Goal: Task Accomplishment & Management: Manage account settings

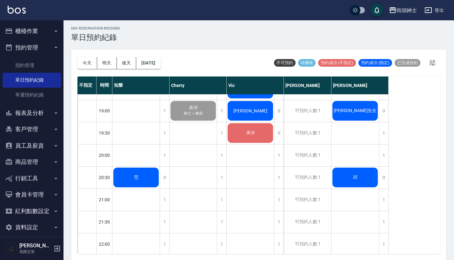
scroll to position [280, 0]
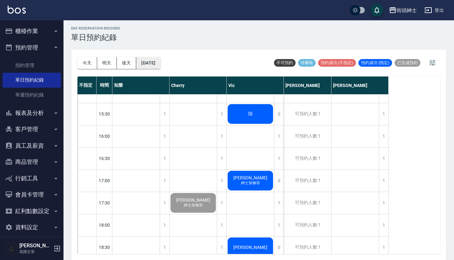
click at [160, 62] on button "[DATE]" at bounding box center [148, 63] width 24 height 12
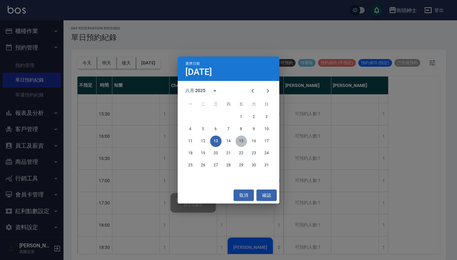
click at [241, 142] on button "15" at bounding box center [241, 141] width 11 height 11
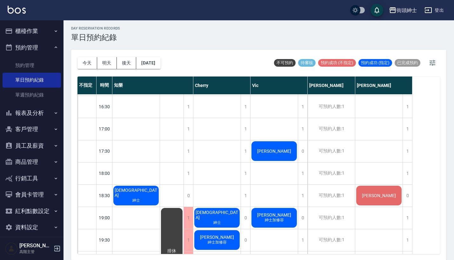
scroll to position [328, 0]
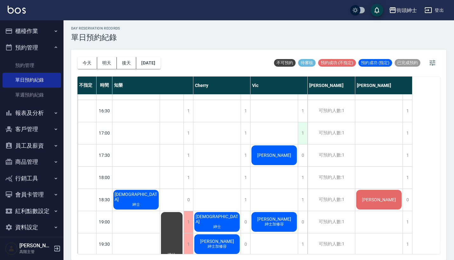
click at [301, 131] on div "1" at bounding box center [303, 133] width 10 height 22
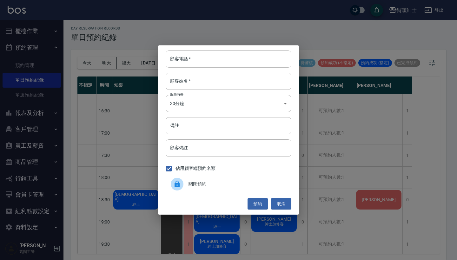
click at [327, 99] on div "顧客電話   * 顧客電話   * 顧客姓名   * 顧客姓名   * 服務時長 30分鐘 1 服務時長 備註 備註 顧客備註 顧客備註 佔用顧客端預約名額 …" at bounding box center [228, 130] width 457 height 260
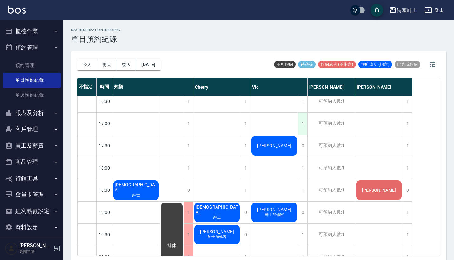
scroll to position [322, 0]
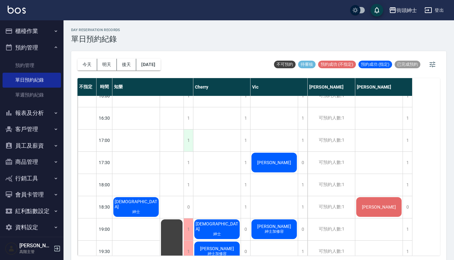
click at [189, 138] on div "1" at bounding box center [189, 141] width 10 height 22
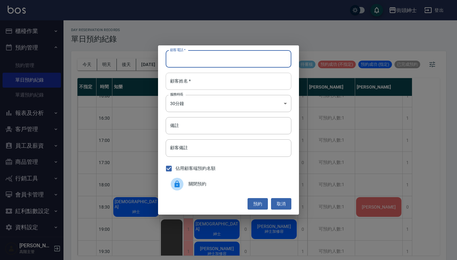
paste input "Jack 電話：[PHONE_NUMBER]"
type input "Jack 電話：[PHONE_NUMBER]"
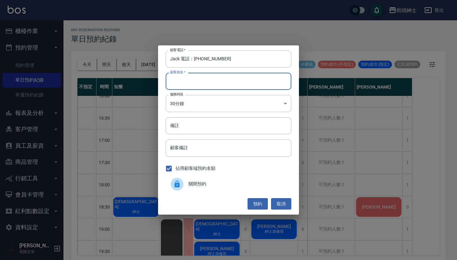
paste input "Jack 電話：[PHONE_NUMBER]"
type input "Jack 電話：[PHONE_NUMBER]"
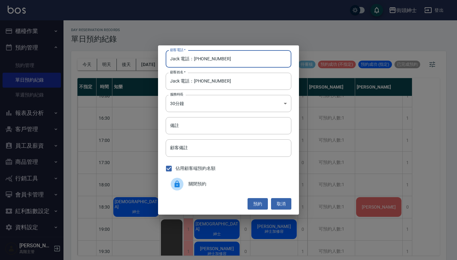
drag, startPoint x: 193, startPoint y: 58, endPoint x: 129, endPoint y: 47, distance: 64.7
click at [131, 48] on div "顧客電話   * Jack 電話：[PHONE_NUMBER] 顧客電話   * 顧客姓名   * Jack 電話：[PHONE_NUMBER] 顧客姓名  …" at bounding box center [228, 130] width 457 height 260
type input "0939606066"
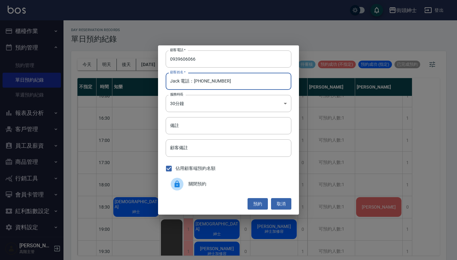
drag, startPoint x: 236, startPoint y: 85, endPoint x: 178, endPoint y: 79, distance: 58.1
click at [178, 79] on input "Jack 電話：[PHONE_NUMBER]" at bounding box center [229, 81] width 126 height 17
click at [246, 87] on input "Jack 電話：[PHONE_NUMBER]" at bounding box center [229, 81] width 126 height 17
drag, startPoint x: 226, startPoint y: 83, endPoint x: 180, endPoint y: 82, distance: 46.4
click at [180, 82] on input "Jack 電話：[PHONE_NUMBER]" at bounding box center [229, 81] width 126 height 17
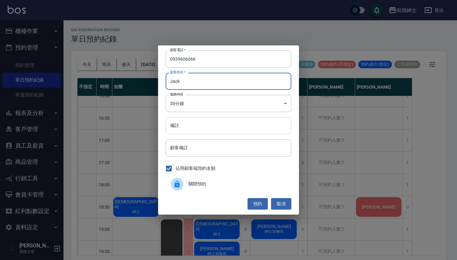
type input "Jack"
click at [190, 121] on input "備註" at bounding box center [229, 125] width 126 height 17
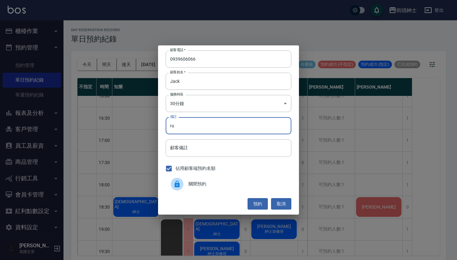
type input "r"
type input "加修容"
click at [258, 203] on button "預約" at bounding box center [258, 204] width 20 height 12
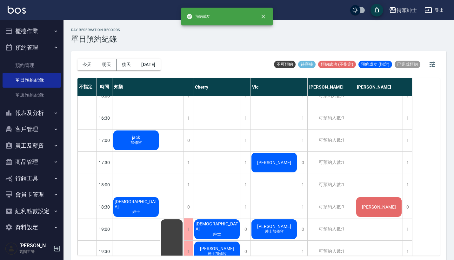
click at [131, 144] on span "加修容" at bounding box center [136, 142] width 14 height 5
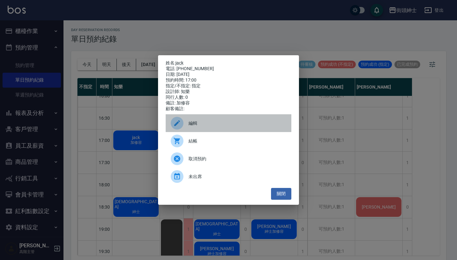
click at [194, 126] on span "編輯" at bounding box center [238, 123] width 98 height 7
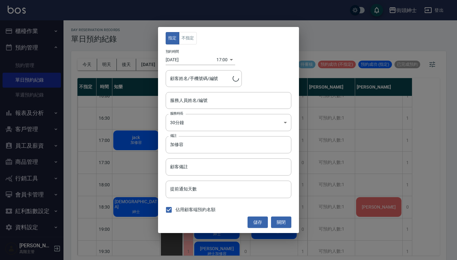
type input "jack/0939606066"
type input "知樂(無代號)"
click at [192, 41] on button "不指定" at bounding box center [188, 38] width 18 height 12
click at [253, 220] on button "儲存" at bounding box center [258, 223] width 20 height 12
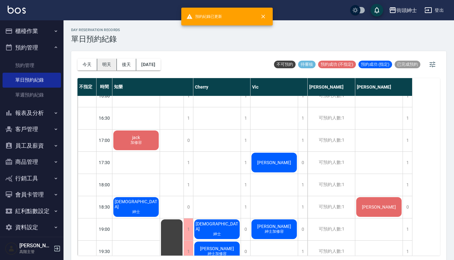
click at [108, 65] on button "明天" at bounding box center [107, 65] width 20 height 12
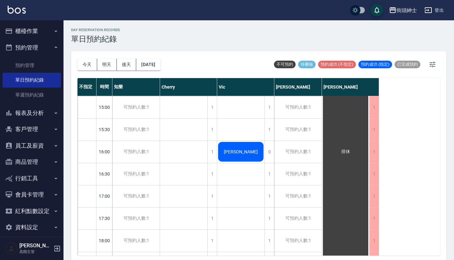
scroll to position [272, 0]
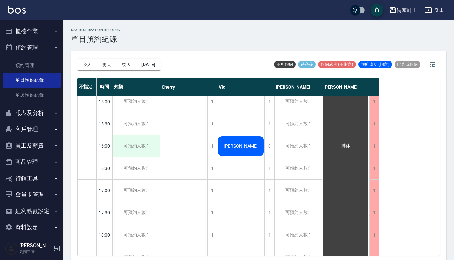
click at [140, 141] on div "可預約人數:1" at bounding box center [135, 146] width 47 height 22
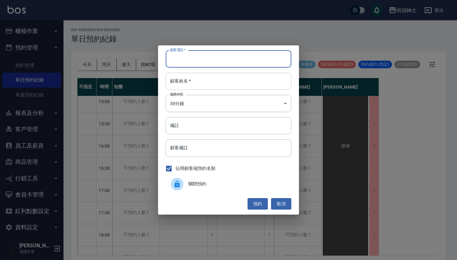
paste input "[PERSON_NAME] 電話： [PHONE_NUMBER]"
type input "[PERSON_NAME] 電話： [PHONE_NUMBER]"
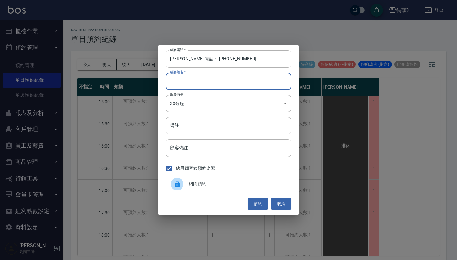
paste input "[PERSON_NAME] 電話： [PHONE_NUMBER]"
type input "[PERSON_NAME] 電話： [PHONE_NUMBER]"
drag, startPoint x: 194, startPoint y: 59, endPoint x: 143, endPoint y: 59, distance: 51.5
click at [143, 59] on div "顧客電話   * [PERSON_NAME] 電話： [PHONE_NUMBER] 顧客電話   * 顧客姓名   * [PERSON_NAME] 電話： […" at bounding box center [228, 130] width 457 height 260
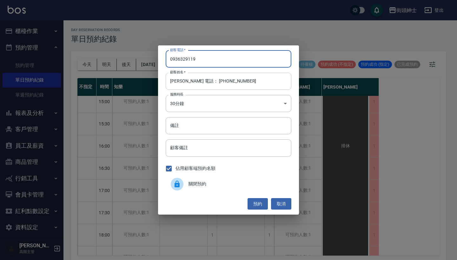
type input "0936329119"
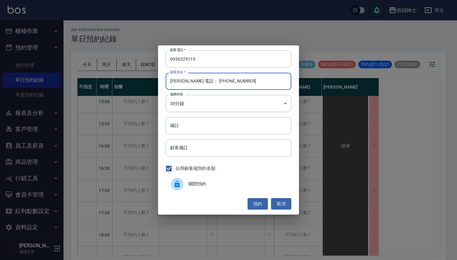
drag, startPoint x: 240, startPoint y: 84, endPoint x: 179, endPoint y: 82, distance: 61.3
click at [179, 82] on input "[PERSON_NAME] 電話： [PHONE_NUMBER]" at bounding box center [229, 81] width 126 height 17
type input "[PERSON_NAME]"
click at [229, 124] on input "備註" at bounding box center [229, 125] width 126 height 17
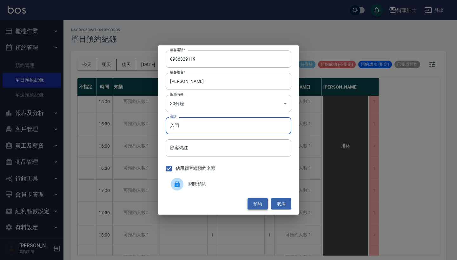
type input "入門"
click at [260, 203] on button "預約" at bounding box center [258, 204] width 20 height 12
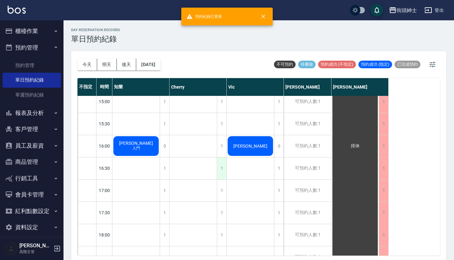
click at [221, 169] on div "1" at bounding box center [222, 169] width 10 height 22
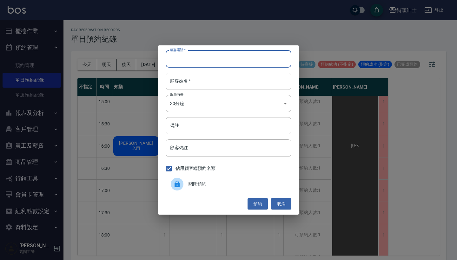
paste input "[PERSON_NAME] 電話： [PHONE_NUMBER]"
type input "[PERSON_NAME] 電話： [PHONE_NUMBER]"
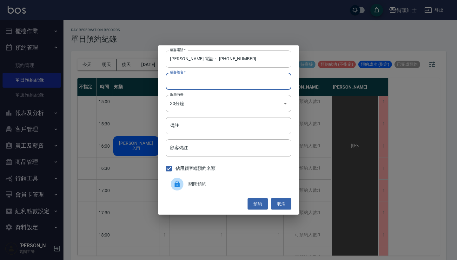
paste input "[PERSON_NAME] 電話： [PHONE_NUMBER]"
type input "[PERSON_NAME] 電話： [PHONE_NUMBER]"
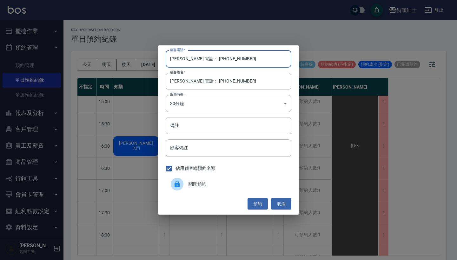
drag, startPoint x: 192, startPoint y: 60, endPoint x: 135, endPoint y: 60, distance: 57.8
click at [135, 60] on div "顧客電話   * [PERSON_NAME] 電話： [PHONE_NUMBER] 顧客電話   * 顧客姓名   * [PERSON_NAME] 電話： […" at bounding box center [228, 130] width 457 height 260
type input "0936329119"
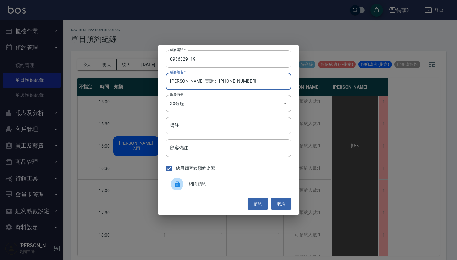
drag, startPoint x: 231, startPoint y: 86, endPoint x: 180, endPoint y: 79, distance: 51.3
click at [179, 79] on input "[PERSON_NAME] 電話： [PHONE_NUMBER]" at bounding box center [229, 81] width 126 height 17
type input "[PERSON_NAME]"
click at [186, 120] on input "備註" at bounding box center [229, 125] width 126 height 17
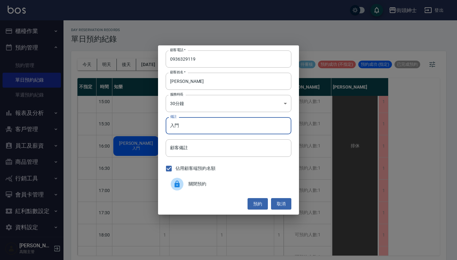
type input "入門"
click at [246, 205] on div "預約 取消" at bounding box center [229, 204] width 126 height 12
click at [251, 203] on button "預約" at bounding box center [258, 204] width 20 height 12
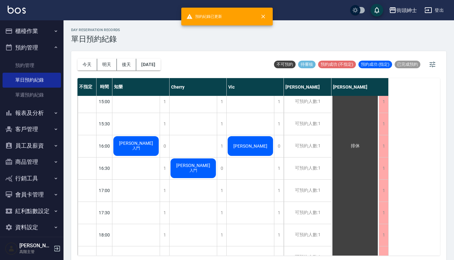
click at [141, 146] on span "入門" at bounding box center [136, 148] width 10 height 5
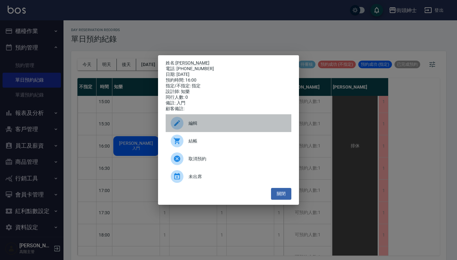
click at [200, 119] on div "編輯" at bounding box center [229, 123] width 126 height 18
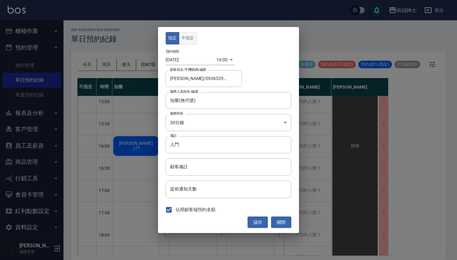
click at [191, 35] on button "不指定" at bounding box center [188, 38] width 18 height 12
click at [257, 222] on button "儲存" at bounding box center [258, 223] width 20 height 12
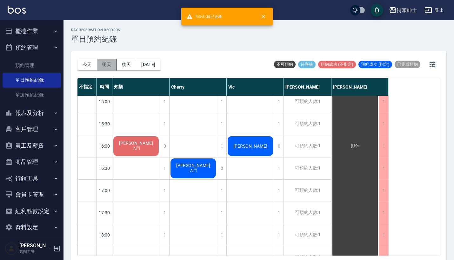
click at [109, 66] on button "明天" at bounding box center [107, 65] width 20 height 12
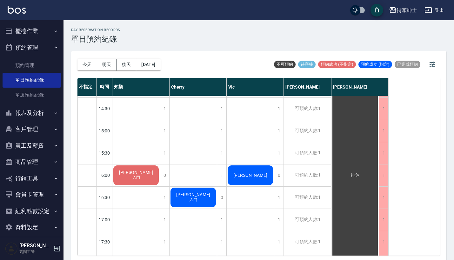
scroll to position [59, 0]
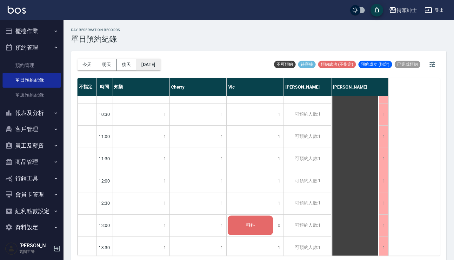
click at [153, 65] on button "[DATE]" at bounding box center [148, 65] width 24 height 12
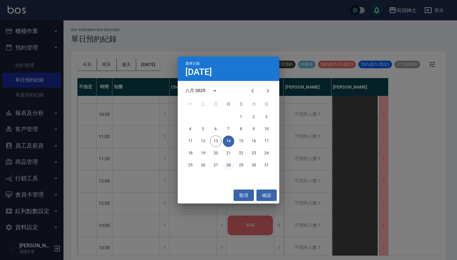
click at [229, 165] on button "28" at bounding box center [228, 165] width 11 height 11
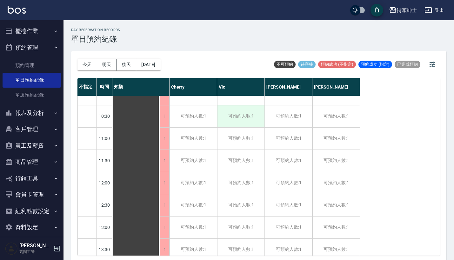
scroll to position [71, 0]
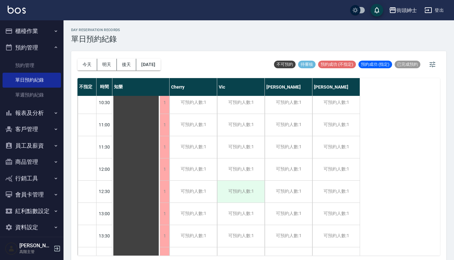
click at [234, 192] on div "可預約人數:1" at bounding box center [240, 192] width 47 height 22
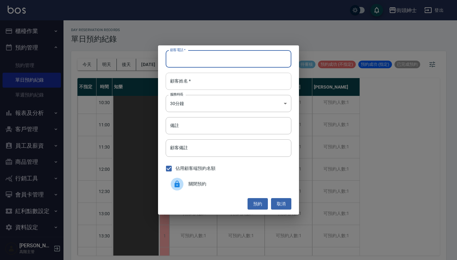
paste input "[PERSON_NAME] 電話：[PHONE_NUMBER]"
type input "[PERSON_NAME] 電話：[PHONE_NUMBER]"
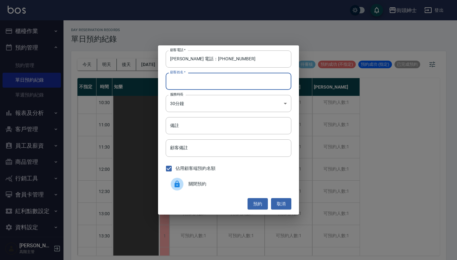
paste input "[PERSON_NAME] 電話：[PHONE_NUMBER]"
type input "[PERSON_NAME] 電話：[PHONE_NUMBER]"
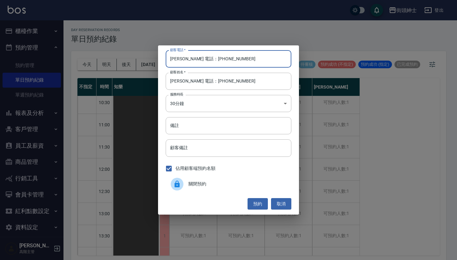
drag, startPoint x: 178, startPoint y: 59, endPoint x: 152, endPoint y: 59, distance: 25.7
click at [152, 59] on div "顧客電話   * [PERSON_NAME] 電話：[PHONE_NUMBER] 顧客電話   * 顧客姓名   * [PERSON_NAME] 電話：[PH…" at bounding box center [228, 130] width 457 height 260
type input "0983676852"
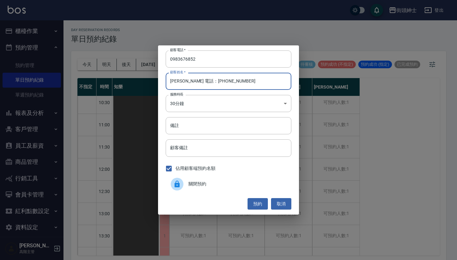
drag, startPoint x: 235, startPoint y: 80, endPoint x: 187, endPoint y: 79, distance: 48.0
click at [187, 79] on input "[PERSON_NAME] 電話：[PHONE_NUMBER]" at bounding box center [229, 81] width 126 height 17
type input "[PERSON_NAME]"
click at [202, 128] on input "備註" at bounding box center [229, 125] width 126 height 17
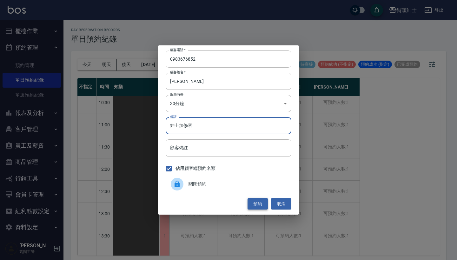
type input "紳士加修容"
click at [257, 205] on button "預約" at bounding box center [258, 204] width 20 height 12
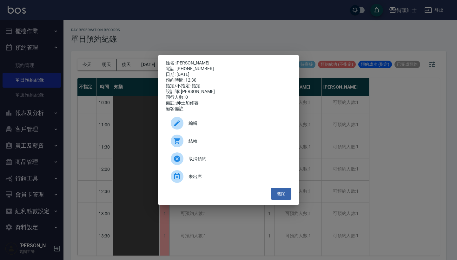
click at [234, 124] on span "編輯" at bounding box center [238, 123] width 98 height 7
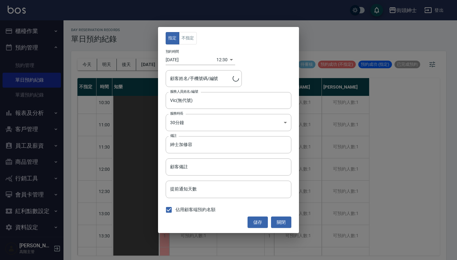
type input "[PERSON_NAME]/0983676852"
click at [186, 39] on button "不指定" at bounding box center [188, 38] width 18 height 12
click at [256, 217] on button "儲存" at bounding box center [258, 223] width 20 height 12
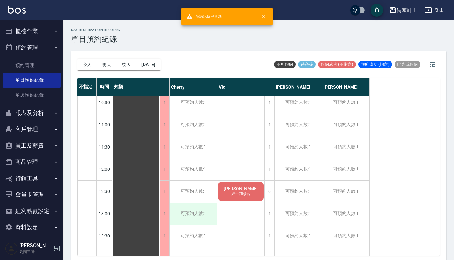
click at [200, 204] on div "可預約人數:1" at bounding box center [193, 214] width 47 height 22
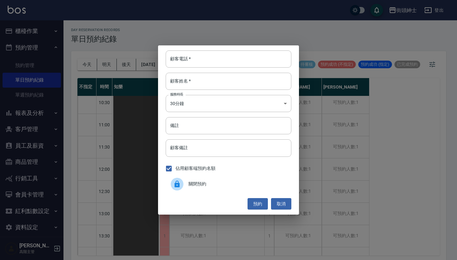
click at [232, 69] on div "顧客電話   * 顧客電話   * 顧客姓名   * 顧客姓名   * 服務時長 30分鐘 1 服務時長 備註 備註 顧客備註 顧客備註 佔用顧客端預約名額 …" at bounding box center [228, 129] width 141 height 169
paste input "[PERSON_NAME] 電話：[PHONE_NUMBER]"
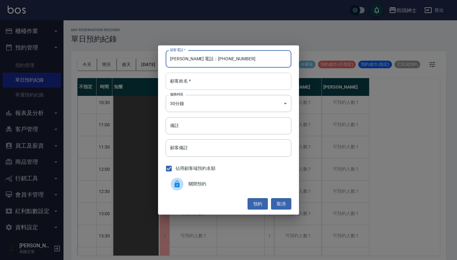
type input "[PERSON_NAME] 電話：[PHONE_NUMBER]"
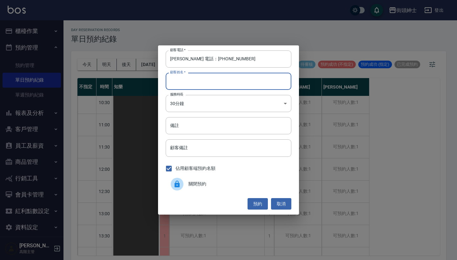
paste input "[PERSON_NAME] 電話：[PHONE_NUMBER]"
type input "[PERSON_NAME] 電話：[PHONE_NUMBER]"
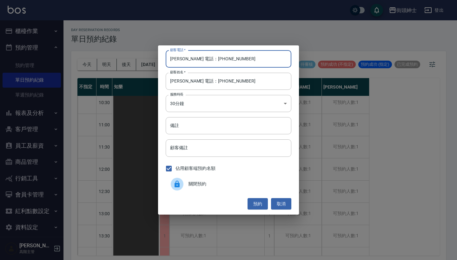
drag, startPoint x: 198, startPoint y: 58, endPoint x: 142, endPoint y: 62, distance: 56.7
click at [144, 59] on div "顧客電話   * [PERSON_NAME] 電話：[PHONE_NUMBER] 顧客電話   * 顧客姓名   * [PERSON_NAME] 電話：[PH…" at bounding box center [228, 130] width 457 height 260
type input "0983676852"
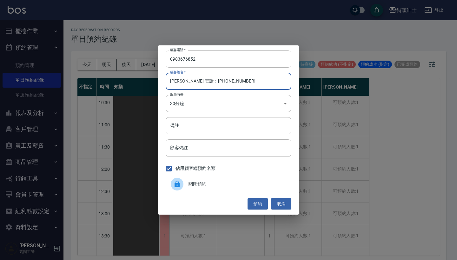
drag, startPoint x: 243, startPoint y: 87, endPoint x: 183, endPoint y: 81, distance: 59.7
click at [183, 81] on input "[PERSON_NAME] 電話：[PHONE_NUMBER]" at bounding box center [229, 81] width 126 height 17
type input "[PERSON_NAME]"
click at [197, 120] on input "備註" at bounding box center [229, 125] width 126 height 17
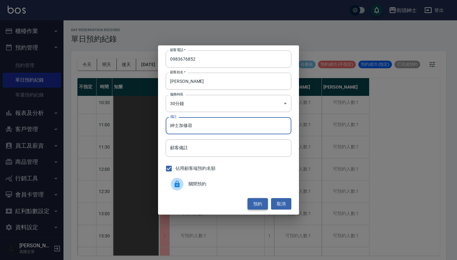
type input "紳士加修容"
click at [261, 199] on button "預約" at bounding box center [258, 204] width 20 height 12
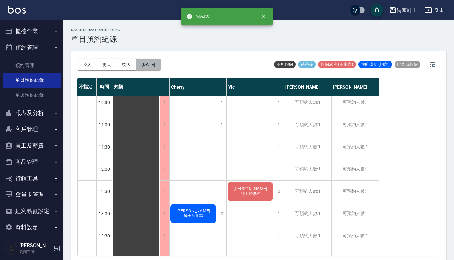
click at [154, 63] on button "[DATE]" at bounding box center [148, 65] width 24 height 12
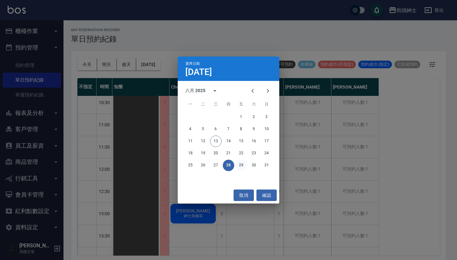
click at [241, 165] on button "29" at bounding box center [241, 165] width 11 height 11
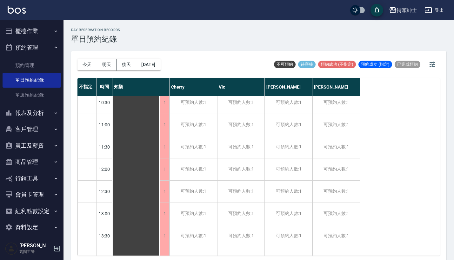
click at [158, 71] on div "[DATE] [DATE] [DATE] [DATE]" at bounding box center [118, 64] width 83 height 27
click at [156, 53] on div "[DATE] [DATE] [DATE] [DATE]" at bounding box center [118, 64] width 83 height 27
click at [160, 66] on button "[DATE]" at bounding box center [148, 65] width 24 height 12
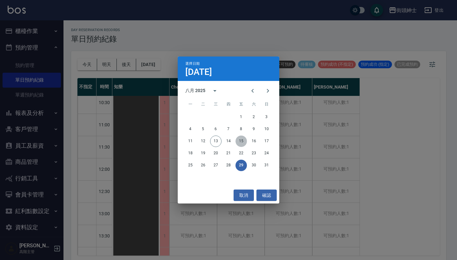
click at [242, 141] on button "15" at bounding box center [241, 141] width 11 height 11
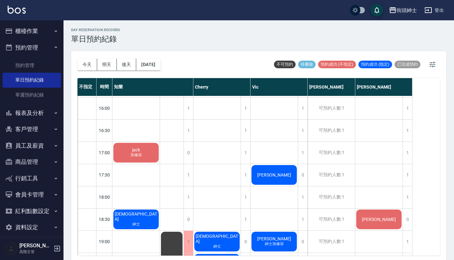
scroll to position [318, 0]
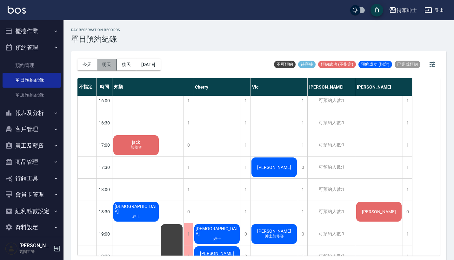
click at [109, 65] on button "明天" at bounding box center [107, 65] width 20 height 12
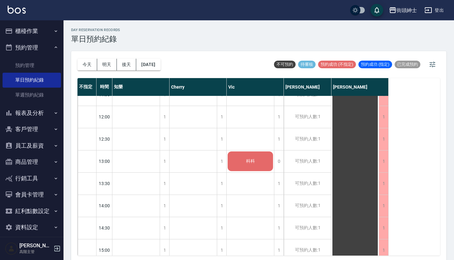
scroll to position [124, 0]
click at [164, 201] on div "1" at bounding box center [165, 205] width 10 height 22
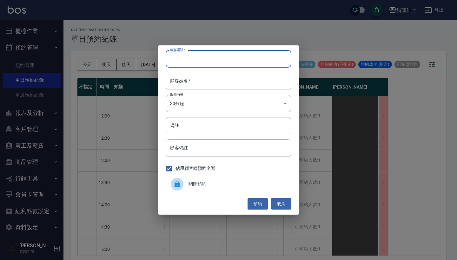
paste input "[PERSON_NAME]: [PHONE_NUMBER]"
type input "[PERSON_NAME]: [PHONE_NUMBER]"
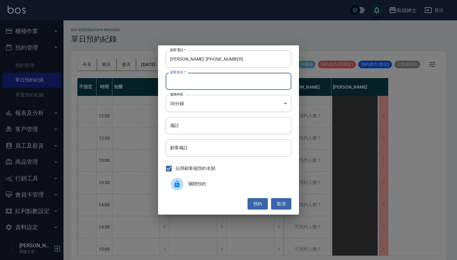
paste input "[PERSON_NAME]: [PHONE_NUMBER]"
type input "[PERSON_NAME]: [PHONE_NUMBER]"
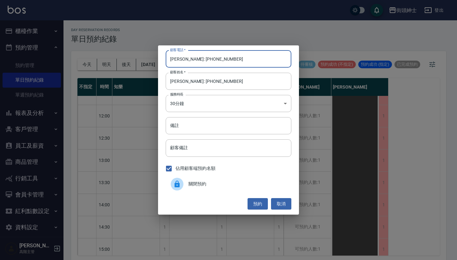
drag, startPoint x: 201, startPoint y: 60, endPoint x: 141, endPoint y: 60, distance: 60.0
click at [141, 60] on div "顧客電話   * [PERSON_NAME]: [PHONE_NUMBER] 顧客電話   * 顧客姓名   * [PERSON_NAME]: [PHONE_…" at bounding box center [228, 130] width 457 height 260
type input "0922538212"
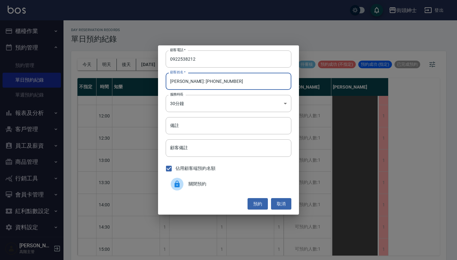
drag, startPoint x: 233, startPoint y: 85, endPoint x: 179, endPoint y: 83, distance: 54.4
click at [179, 83] on input "[PERSON_NAME]: [PHONE_NUMBER]" at bounding box center [229, 81] width 126 height 17
type input "[PERSON_NAME]"
click at [251, 201] on button "預約" at bounding box center [258, 204] width 20 height 12
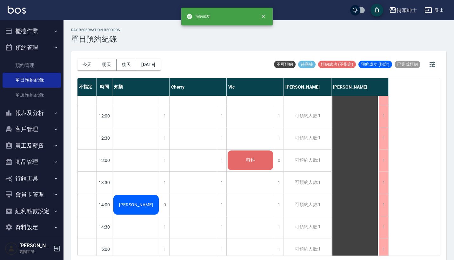
click at [143, 202] on div "[PERSON_NAME]" at bounding box center [135, 205] width 47 height 22
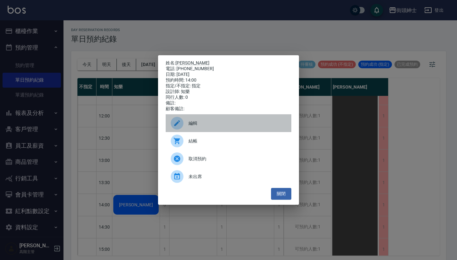
click at [212, 132] on div "編輯" at bounding box center [229, 123] width 126 height 18
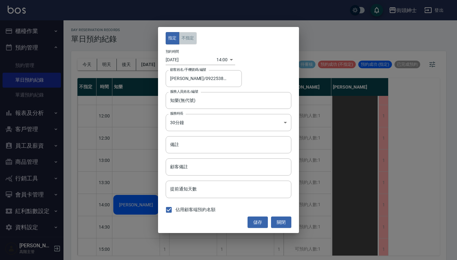
click at [190, 37] on button "不指定" at bounding box center [188, 38] width 18 height 12
click at [261, 219] on button "儲存" at bounding box center [258, 223] width 20 height 12
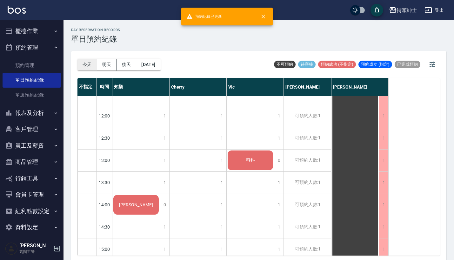
click at [87, 67] on button "今天" at bounding box center [87, 65] width 20 height 12
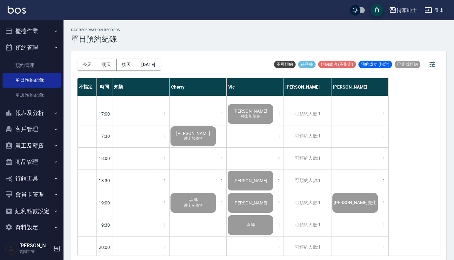
scroll to position [239, 0]
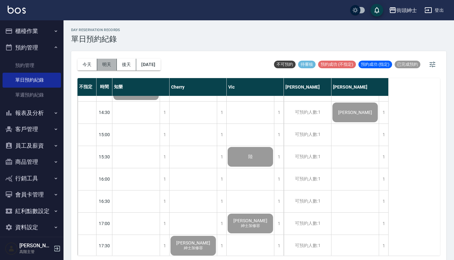
click at [104, 65] on button "明天" at bounding box center [107, 65] width 20 height 12
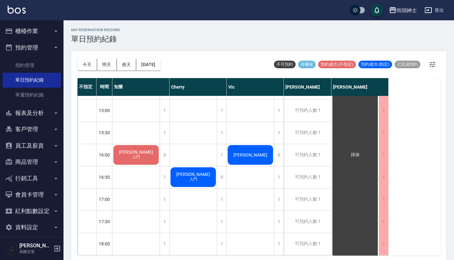
scroll to position [286, 0]
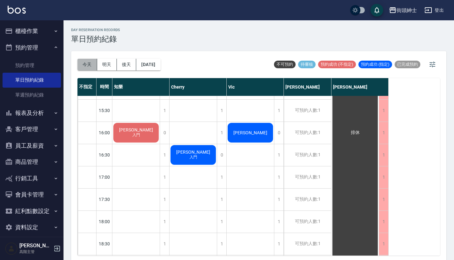
click at [87, 66] on button "今天" at bounding box center [87, 65] width 20 height 12
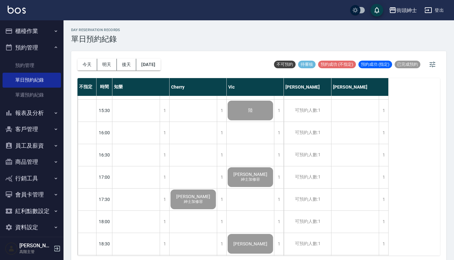
click at [41, 28] on button "櫃檯作業" at bounding box center [32, 31] width 58 height 17
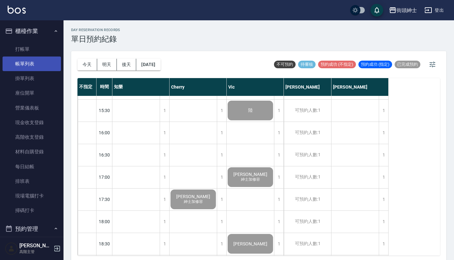
click at [40, 65] on link "帳單列表" at bounding box center [32, 64] width 58 height 15
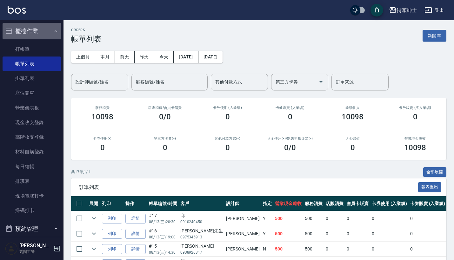
click at [49, 30] on button "櫃檯作業" at bounding box center [32, 31] width 58 height 17
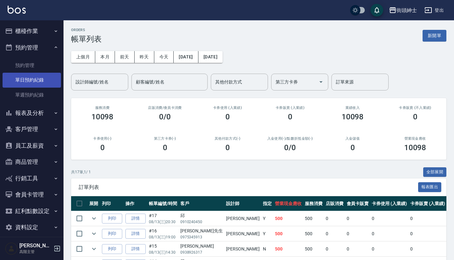
click at [44, 82] on link "單日預約紀錄" at bounding box center [32, 80] width 58 height 15
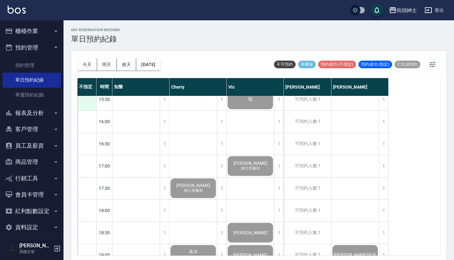
scroll to position [297, 0]
click at [105, 59] on button "明天" at bounding box center [107, 65] width 20 height 12
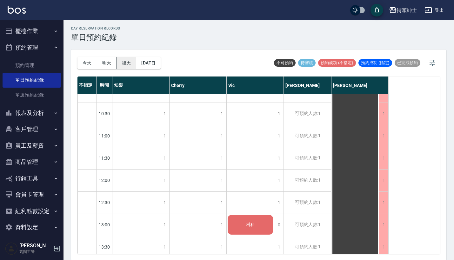
click at [126, 65] on button "後天" at bounding box center [127, 63] width 20 height 12
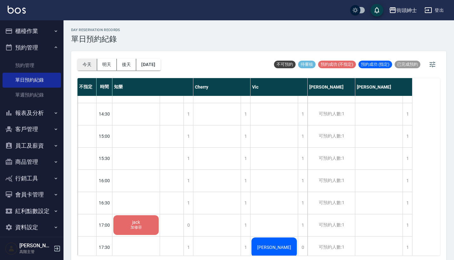
click at [87, 65] on button "今天" at bounding box center [87, 65] width 20 height 12
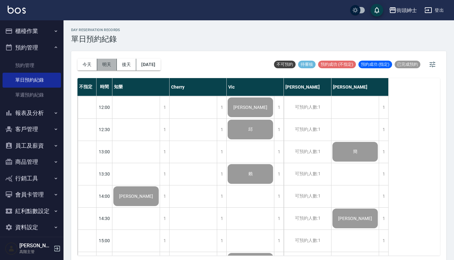
click at [110, 64] on button "明天" at bounding box center [107, 65] width 20 height 12
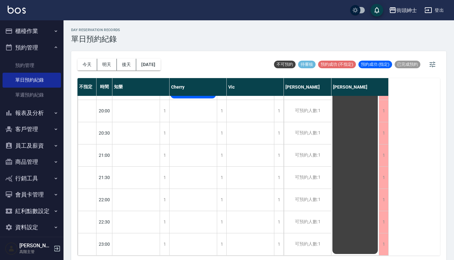
click at [43, 22] on ul "櫃檯作業 打帳單 帳單列表 掛單列表 座位開單 營業儀表板 現金收支登錄 高階收支登錄 材料自購登錄 每日結帳 排班表 現場電腦打卡 掃碼打卡 預約管理 預約…" at bounding box center [32, 129] width 58 height 218
click at [43, 30] on button "櫃檯作業" at bounding box center [32, 31] width 58 height 17
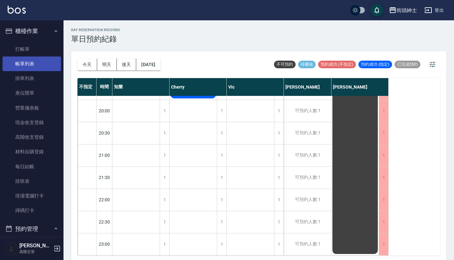
click at [39, 63] on link "帳單列表" at bounding box center [32, 64] width 58 height 15
